Goal: Task Accomplishment & Management: Use online tool/utility

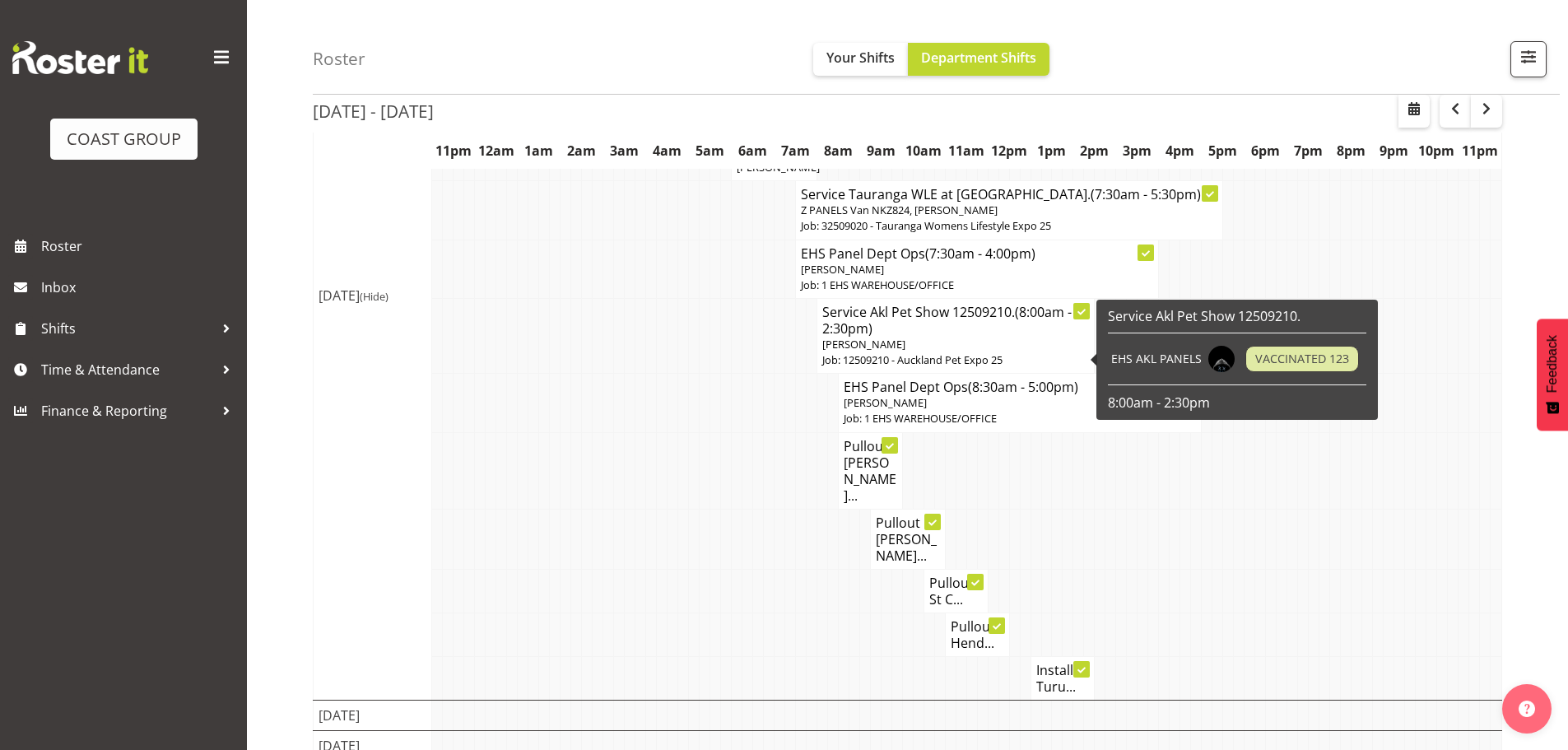
scroll to position [583, 0]
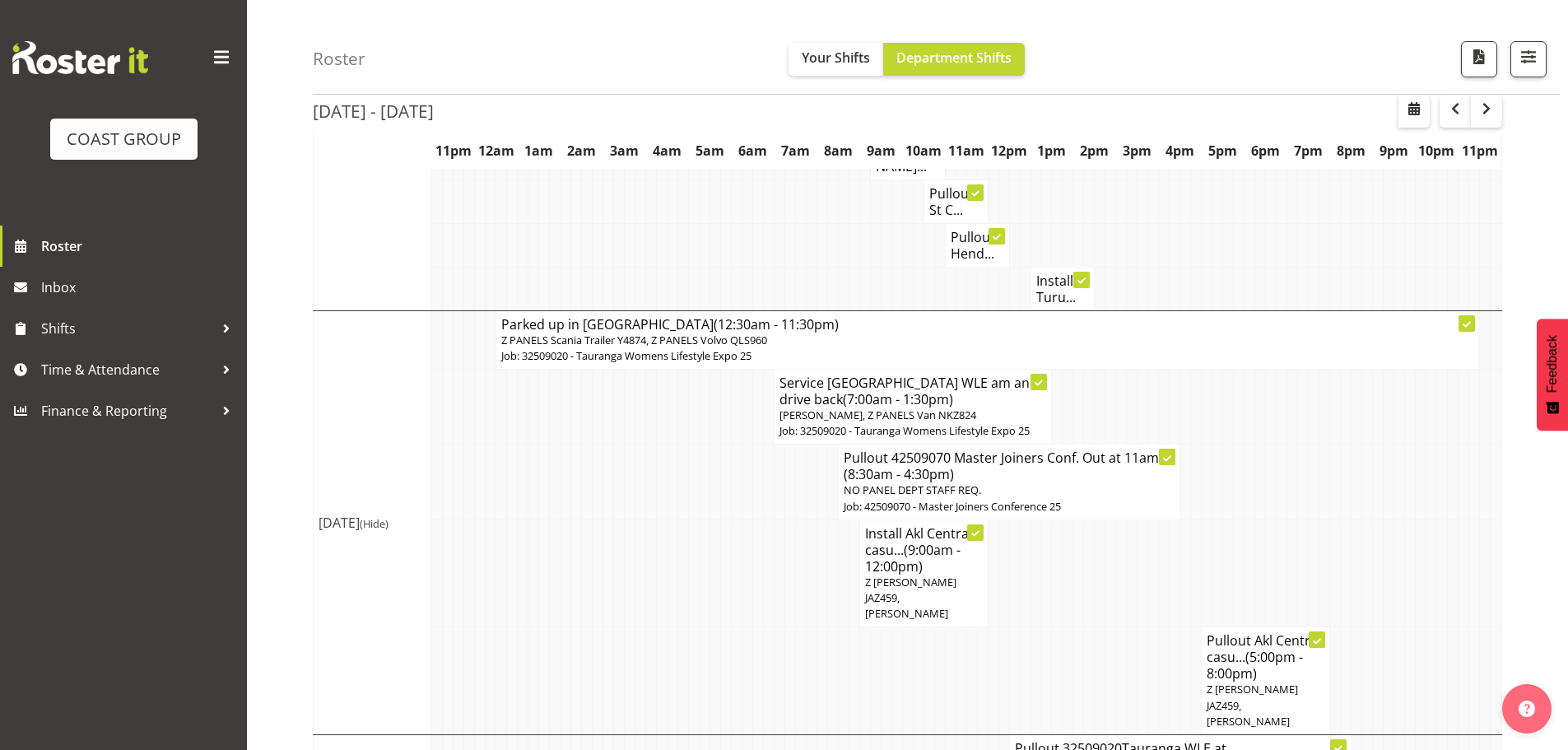
scroll to position [902, 0]
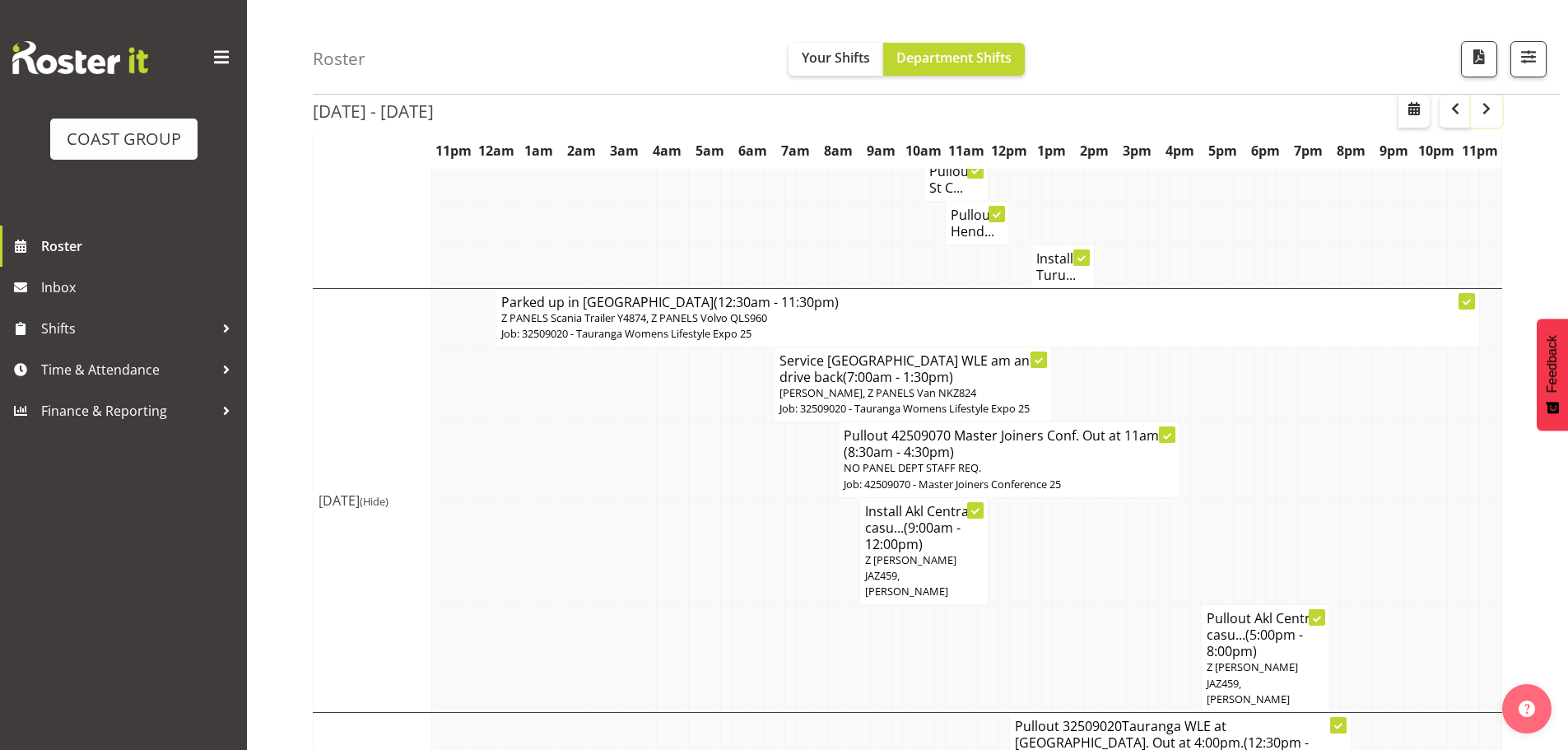
click at [1495, 112] on span "button" at bounding box center [1486, 109] width 20 height 20
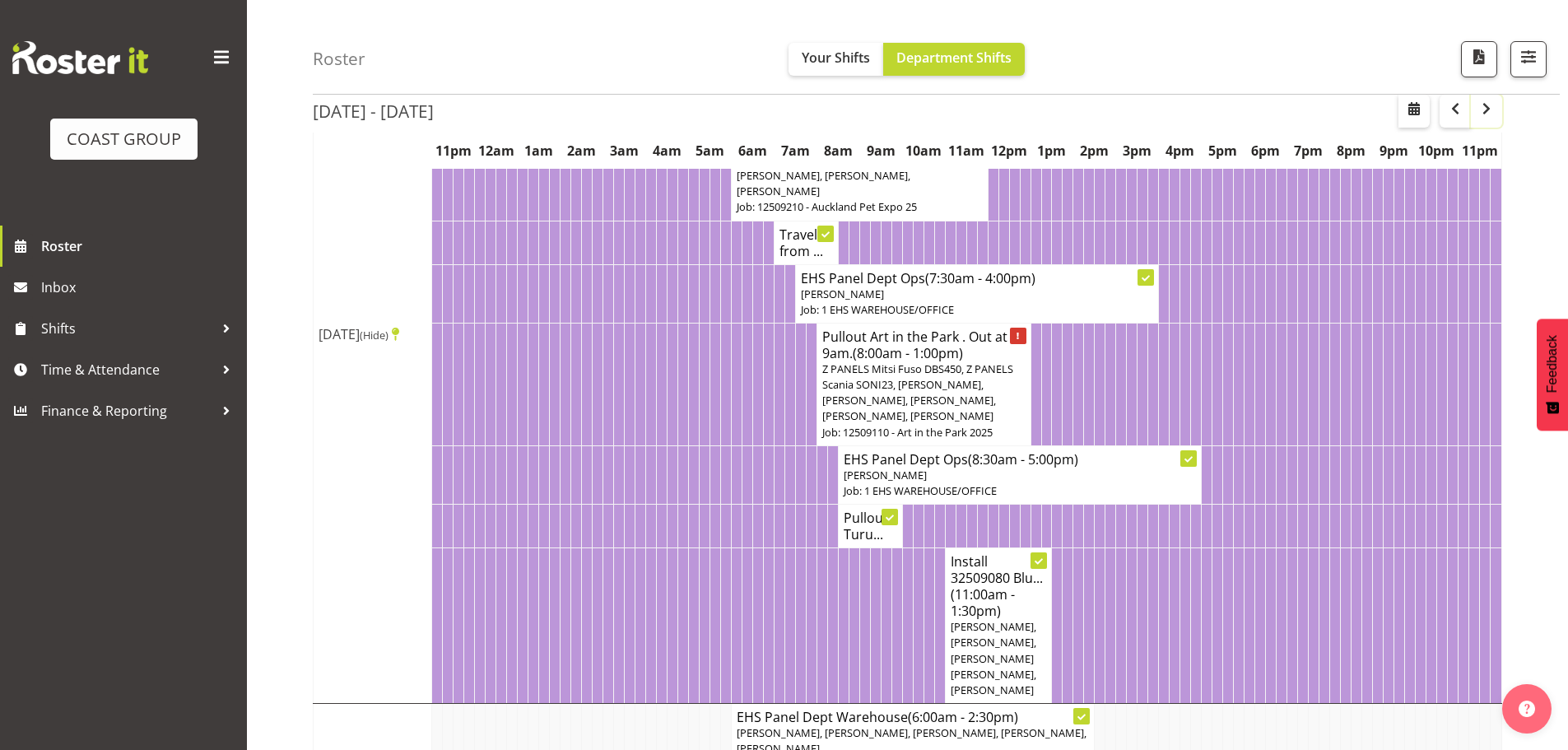
scroll to position [330, 0]
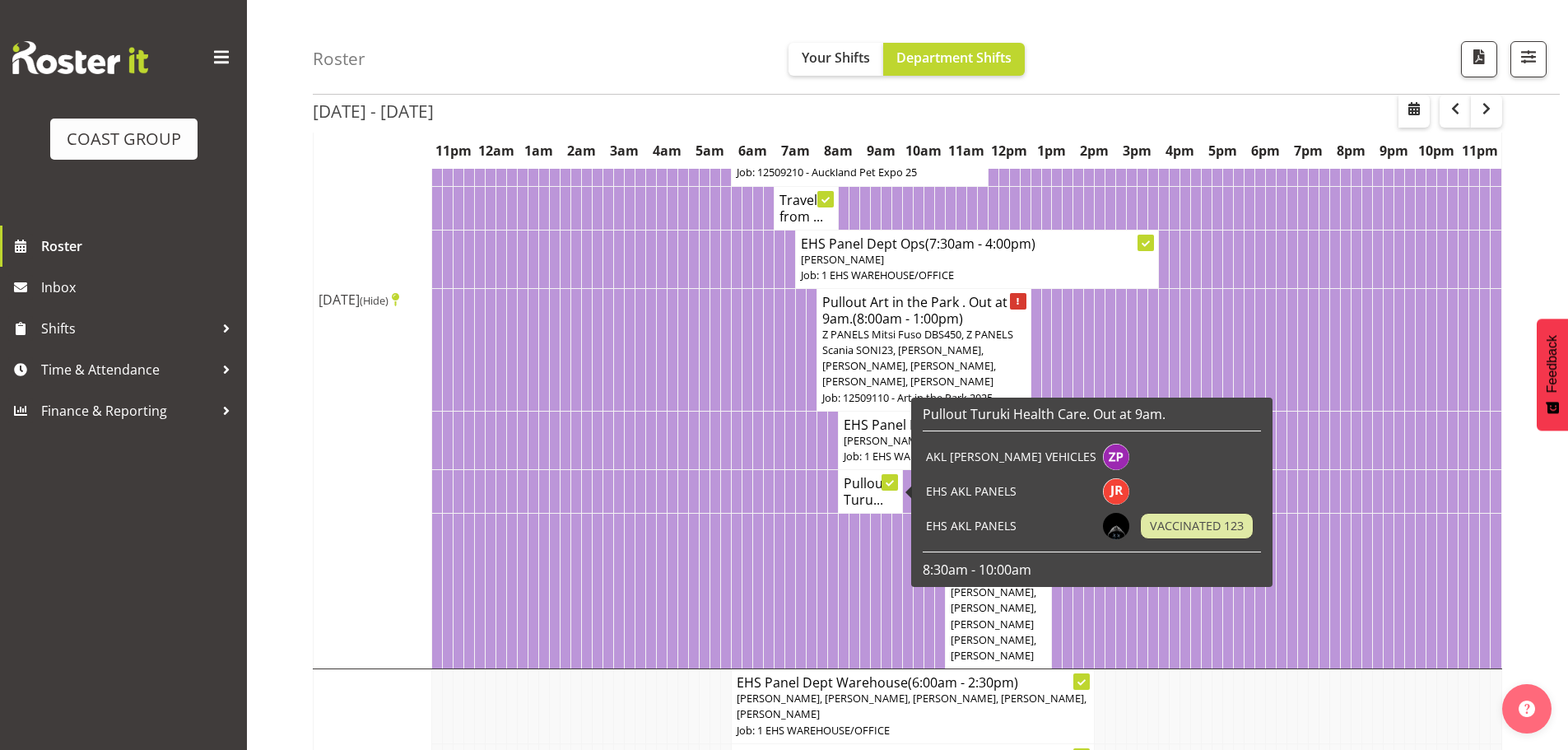
click at [866, 495] on h4 "Pullout Turu..." at bounding box center [871, 491] width 54 height 33
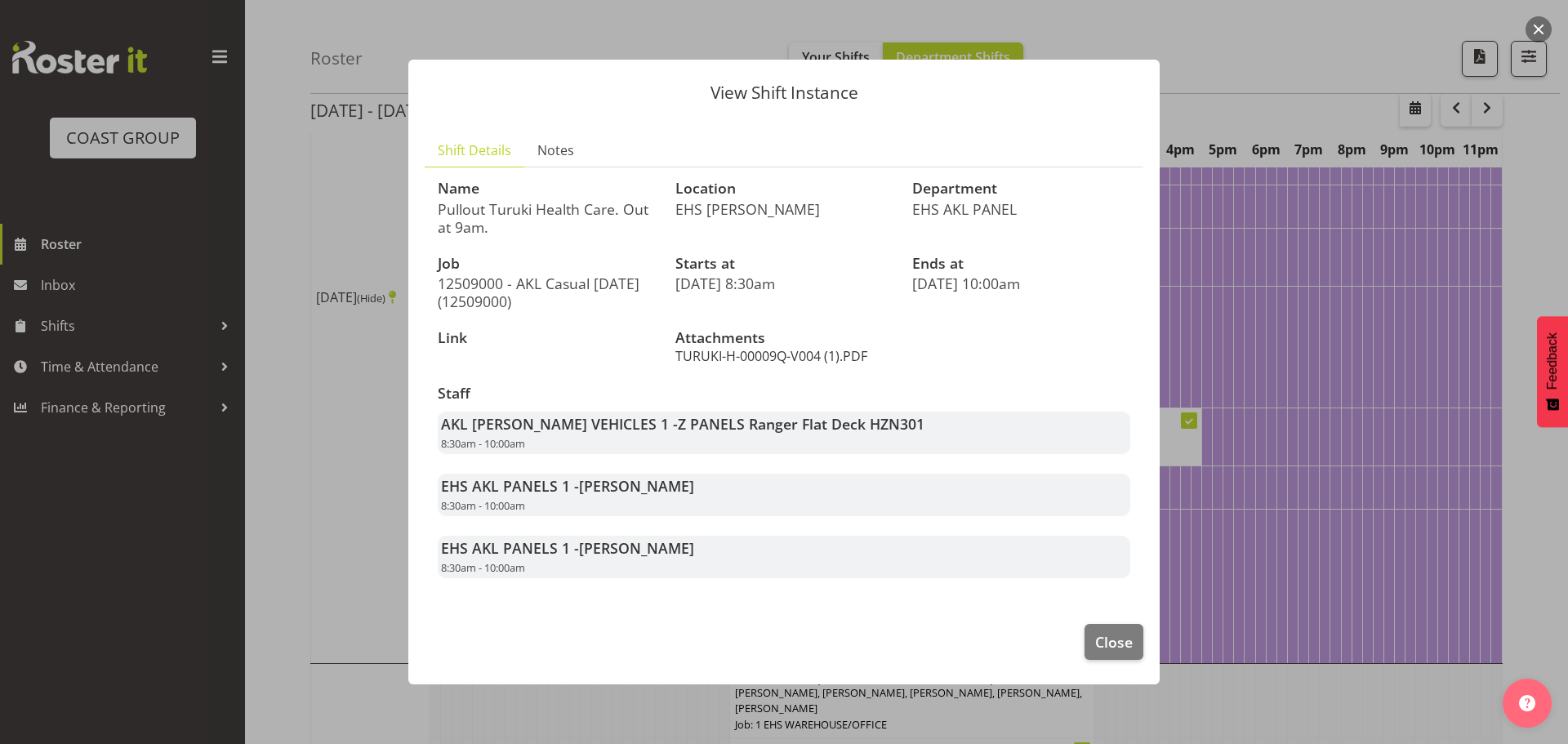
click at [796, 357] on link "TURUKI-H-00009Q-V004 (1).PDF" at bounding box center [771, 356] width 192 height 18
click at [1263, 247] on div at bounding box center [784, 372] width 1568 height 744
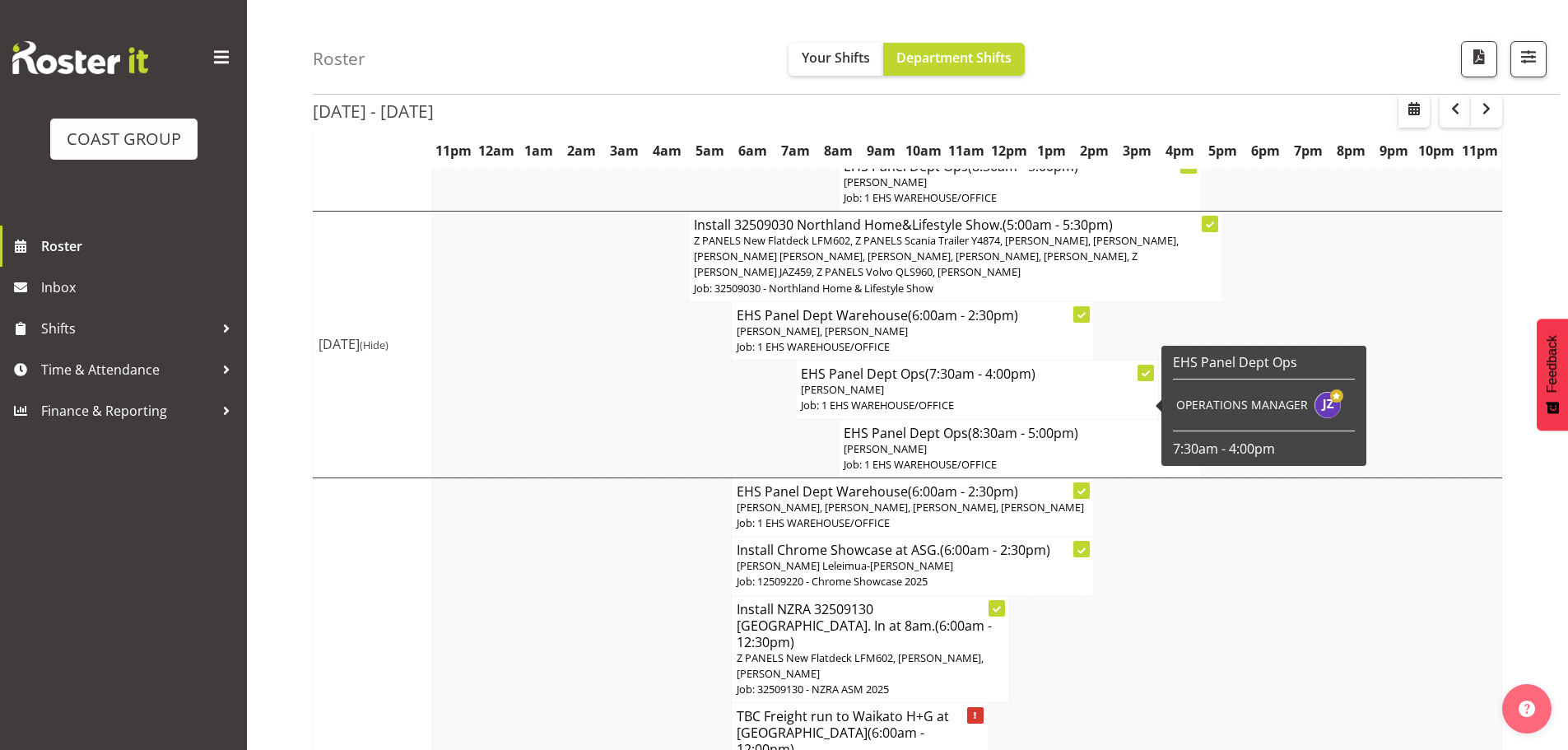
scroll to position [1317, 0]
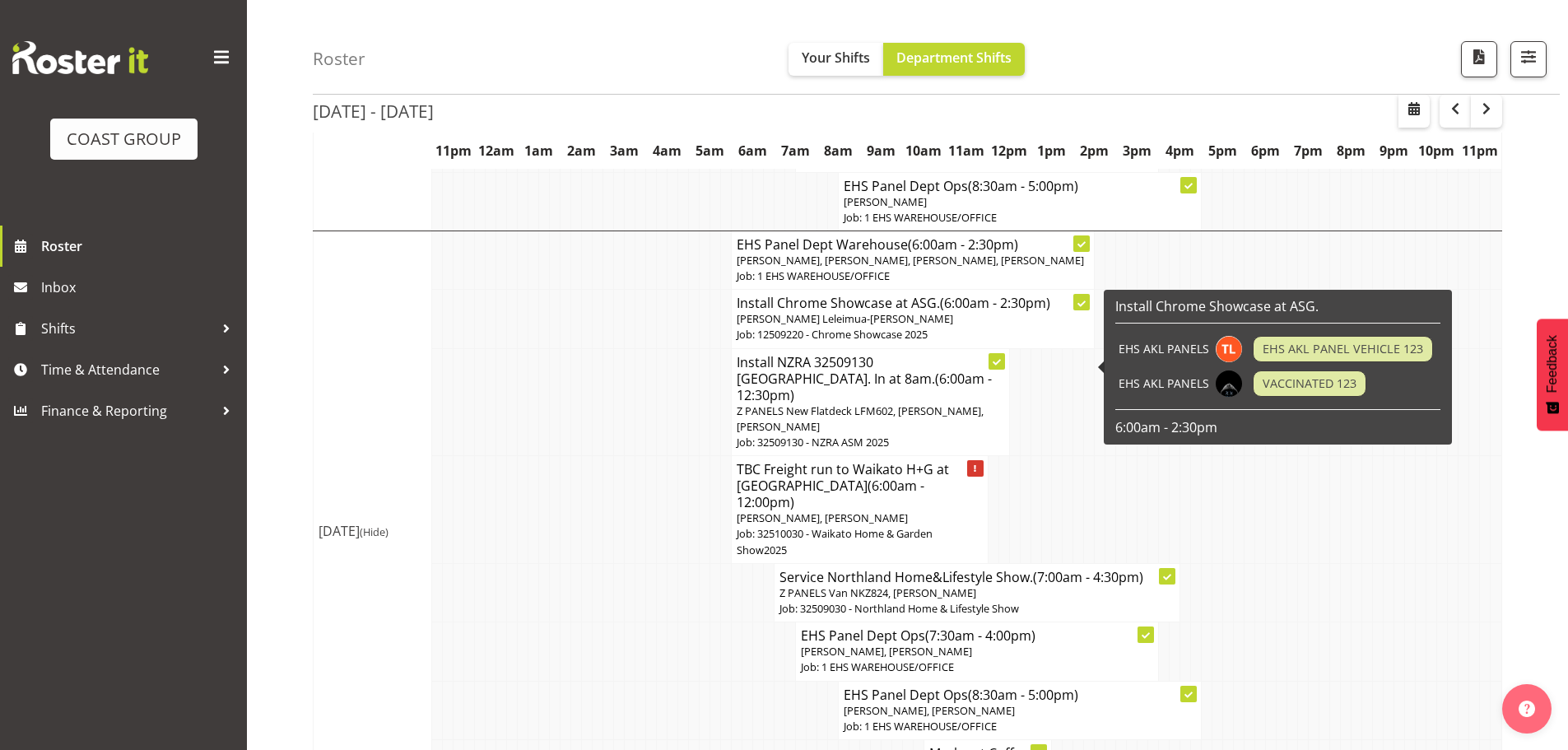
click at [876, 326] on span "Takaria Leleimua-Kamira, Shaun Keutenius" at bounding box center [845, 318] width 216 height 15
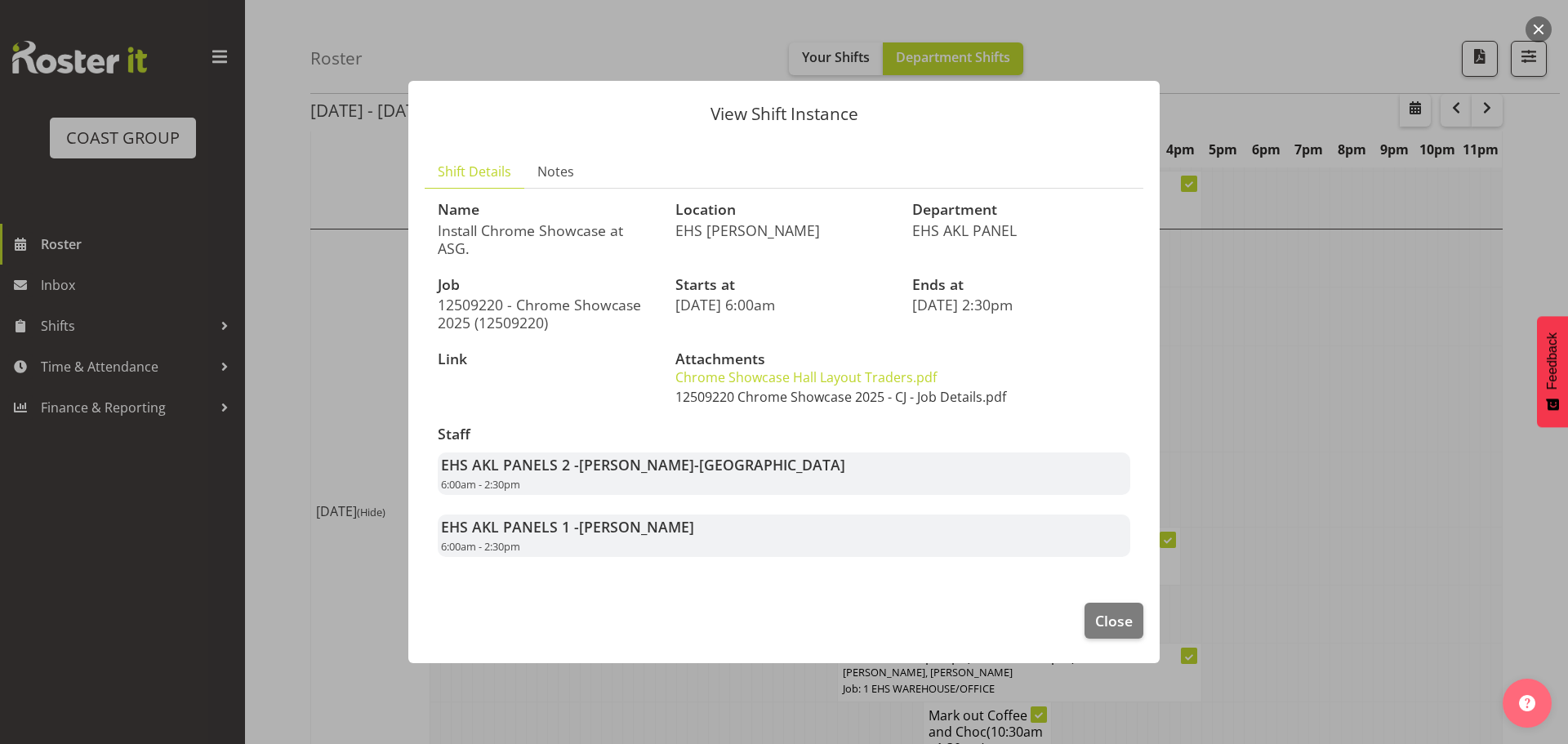
click at [810, 401] on link "12509220 Chrome Showcase 2025 - CJ - Job Details.pdf" at bounding box center [840, 396] width 331 height 18
click at [837, 380] on link "Chrome Showcase Hall Layout Traders.pdf" at bounding box center [806, 377] width 261 height 18
click at [1100, 619] on span "Close" at bounding box center [1114, 620] width 38 height 21
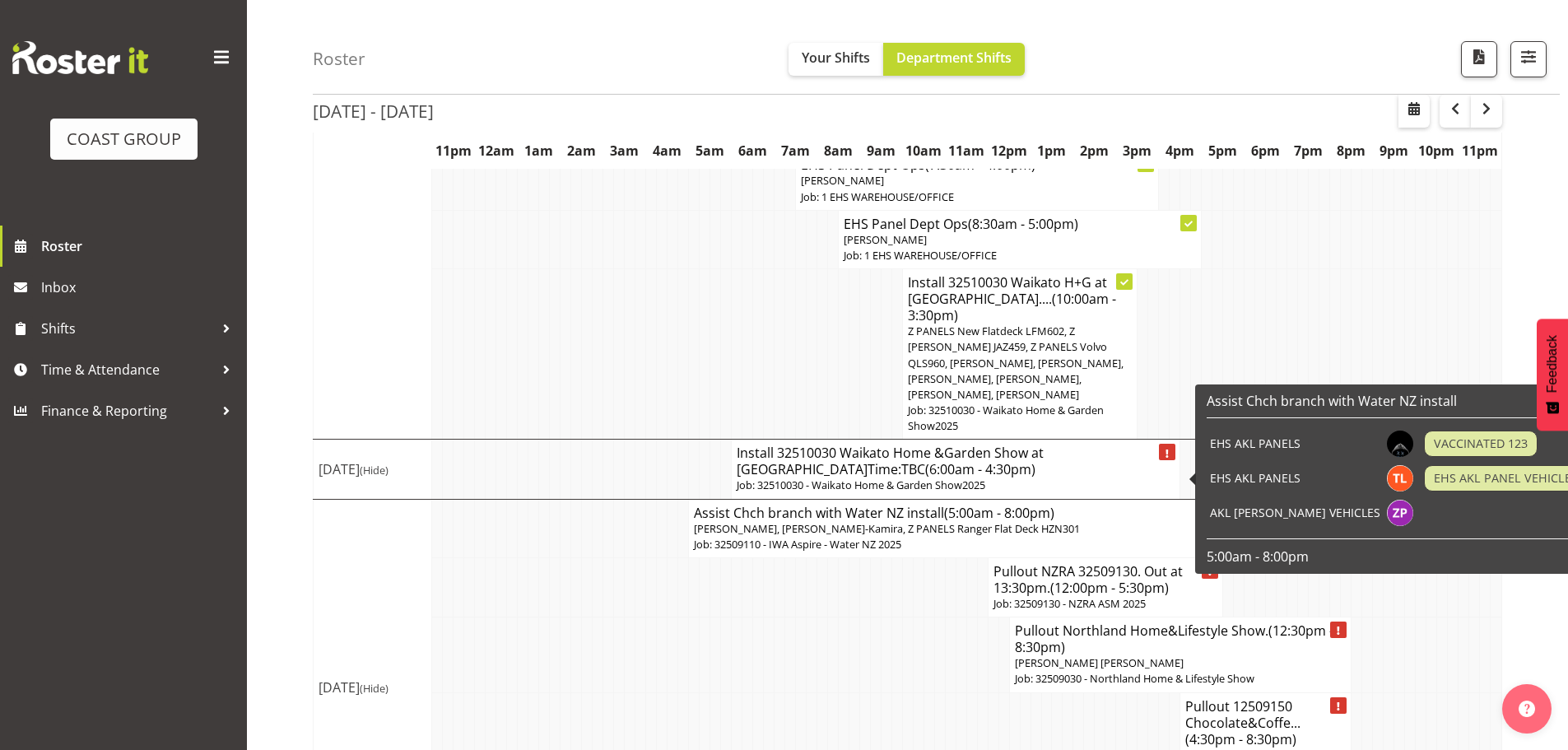
scroll to position [2624, 0]
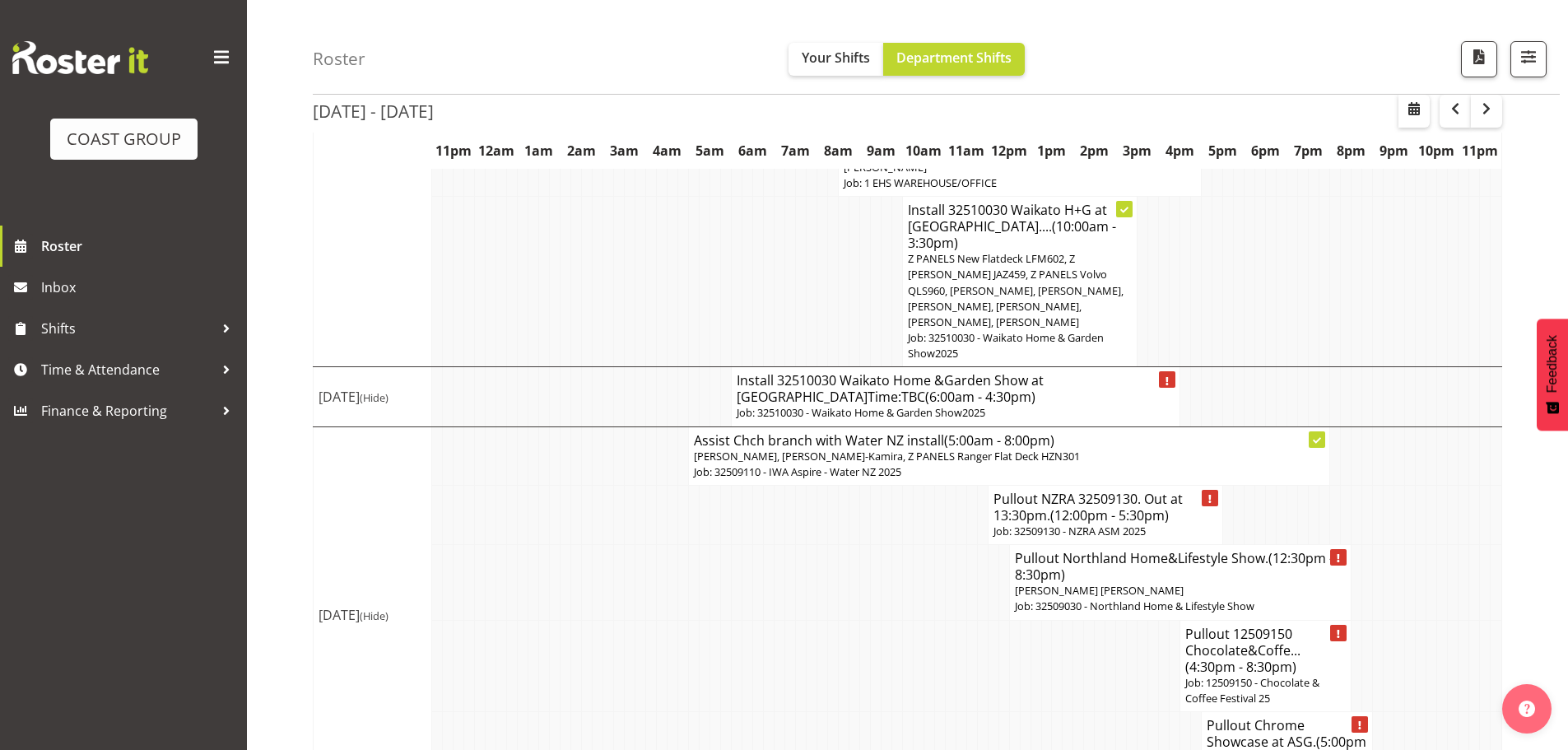
click at [1445, 368] on td at bounding box center [1441, 396] width 11 height 59
click at [1495, 109] on span "button" at bounding box center [1486, 109] width 20 height 20
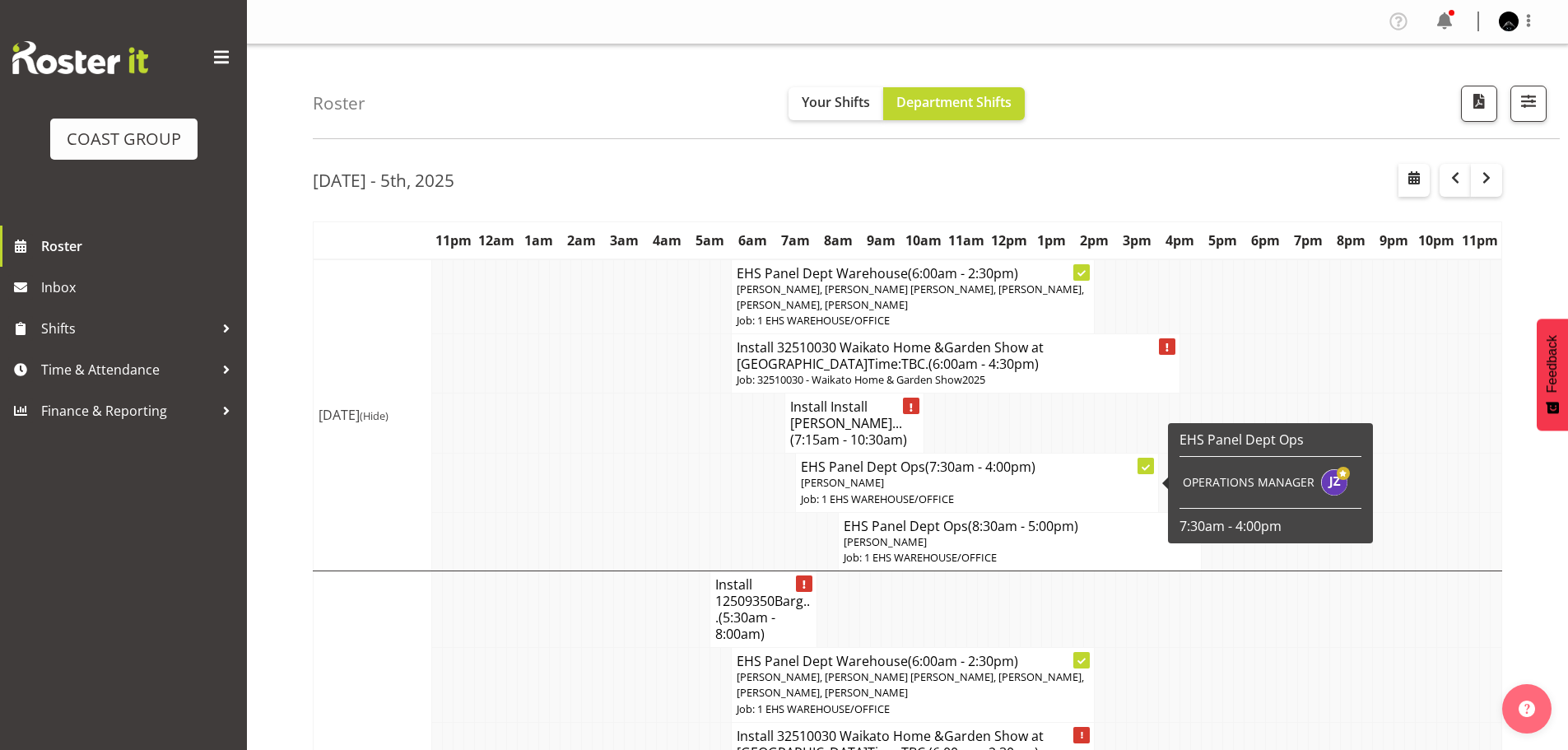
scroll to position [60, 0]
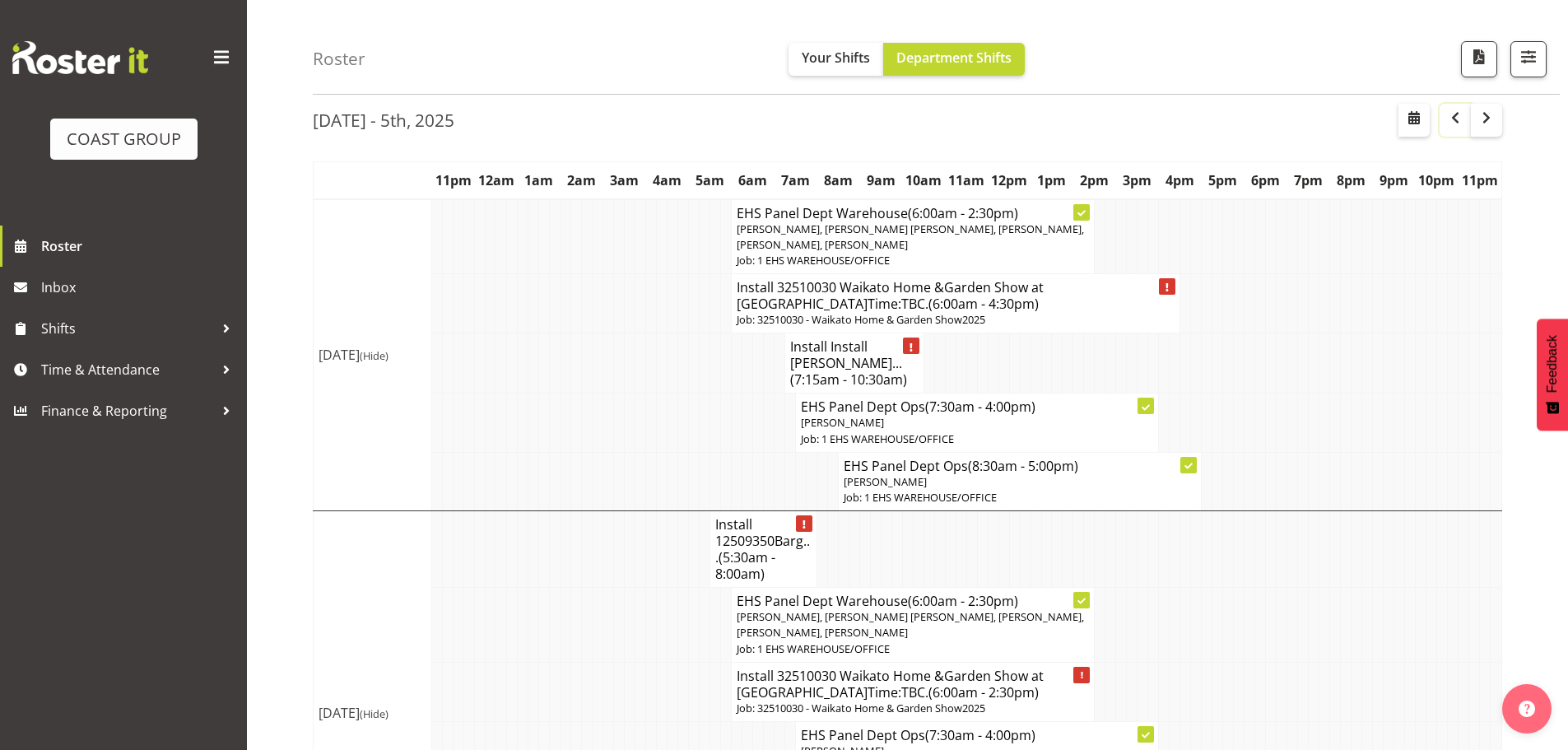
click at [1460, 125] on span "button" at bounding box center [1455, 118] width 20 height 20
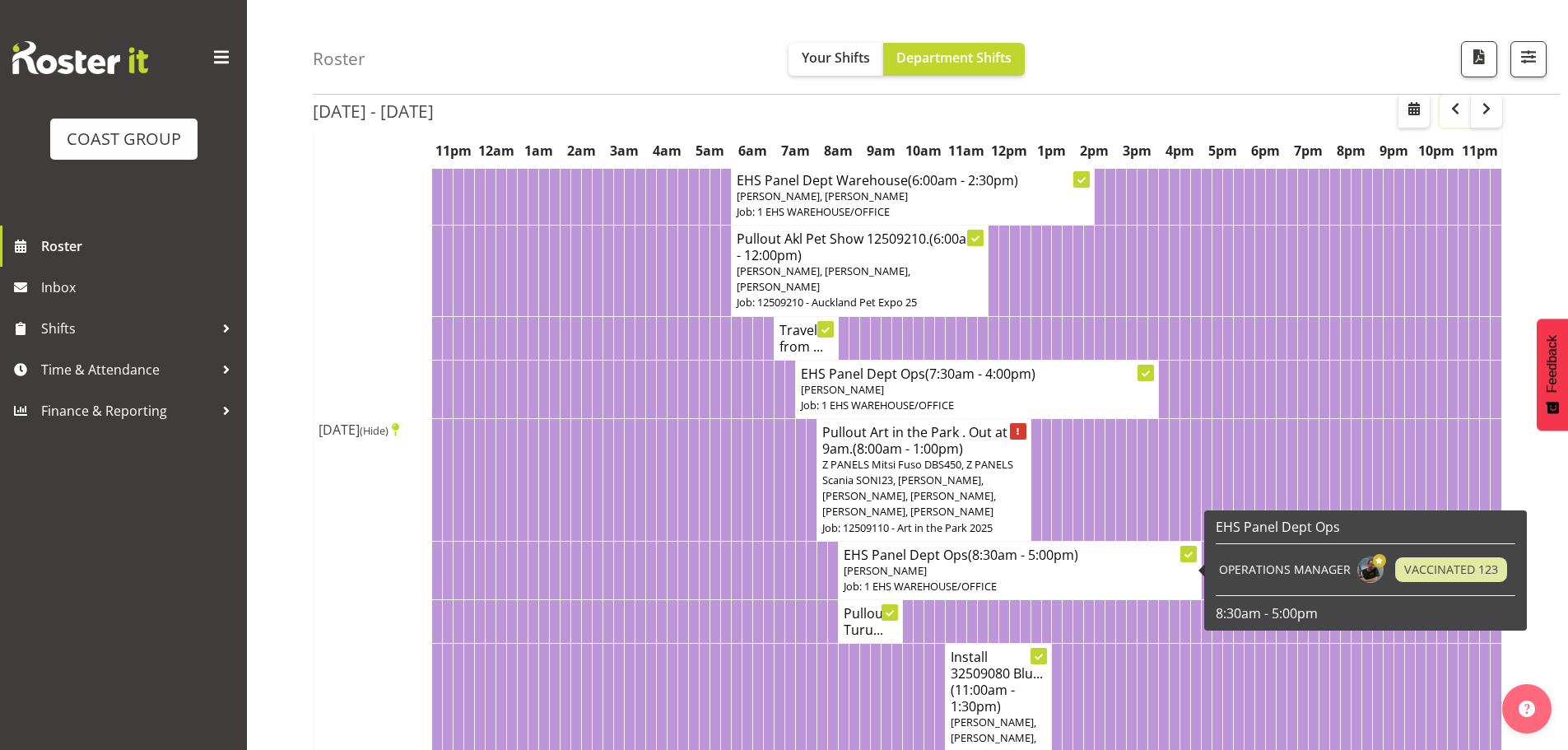
scroll to position [0, 0]
